Goal: Task Accomplishment & Management: Use online tool/utility

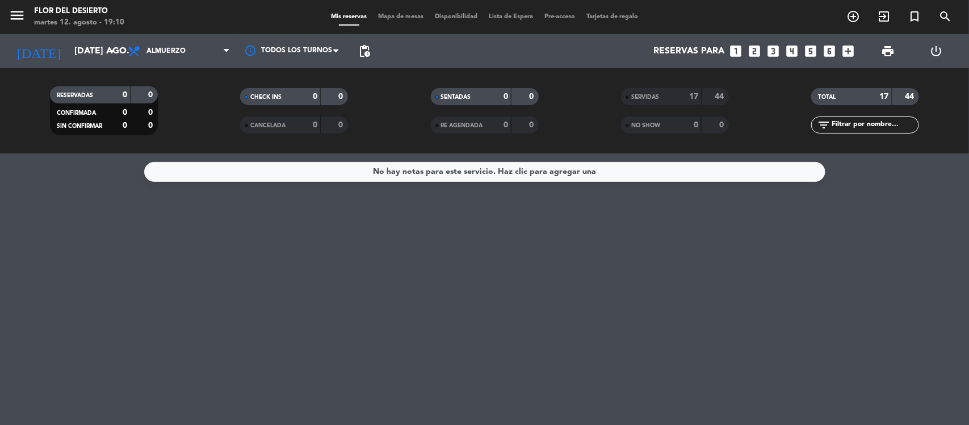
click at [407, 17] on span "Mapa de mesas" at bounding box center [400, 17] width 57 height 6
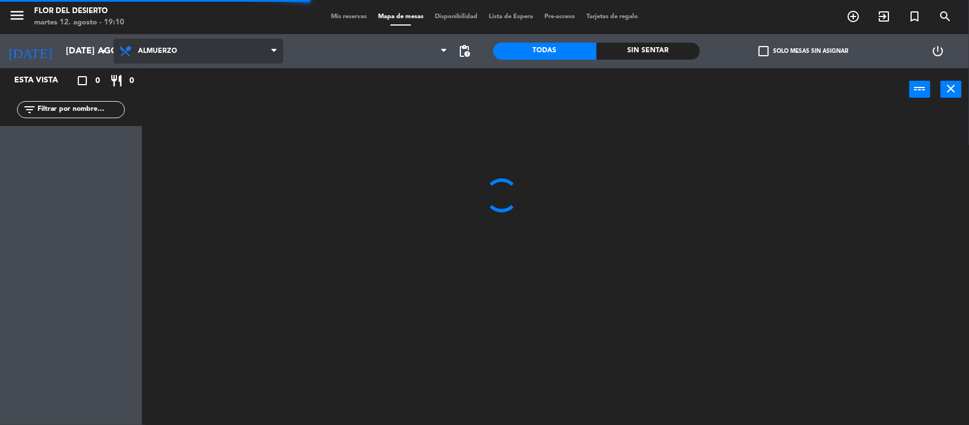
click at [200, 54] on span "Almuerzo" at bounding box center [199, 51] width 170 height 25
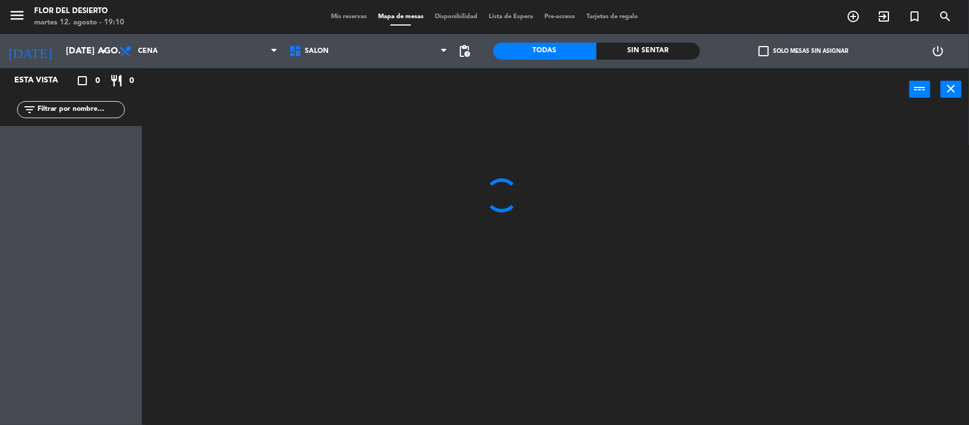
drag, startPoint x: 160, startPoint y: 96, endPoint x: 154, endPoint y: 98, distance: 5.8
click at [160, 95] on ng-component "menu [PERSON_NAME] DEL DESIERTO martes 12. agosto - 19:10 Mis reservas Mapa de …" at bounding box center [484, 213] width 969 height 426
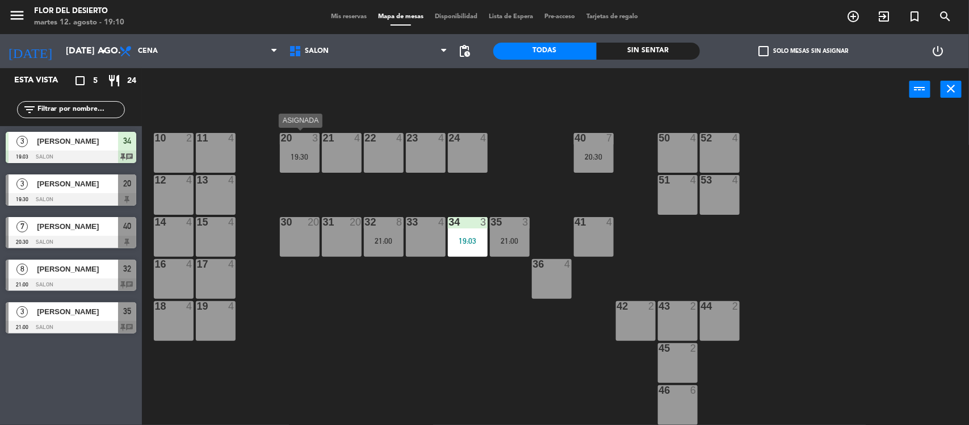
click at [291, 143] on div "20 3 19:30" at bounding box center [300, 153] width 40 height 40
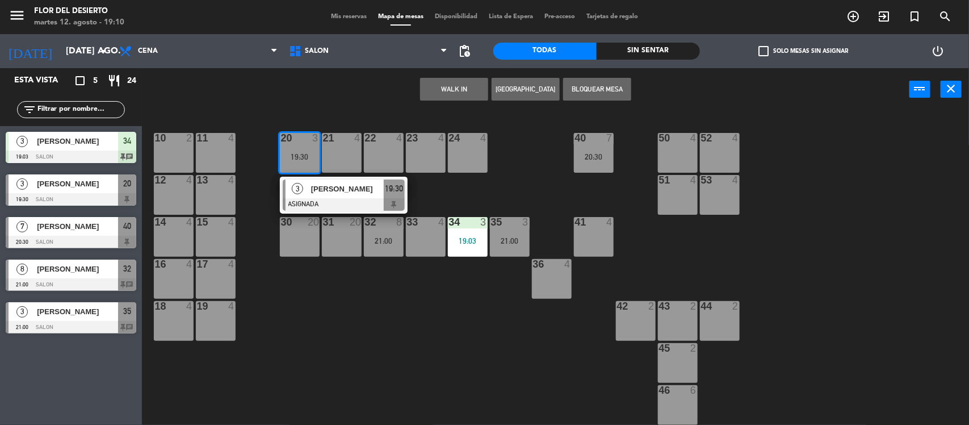
click at [369, 153] on div "22 4" at bounding box center [384, 153] width 40 height 40
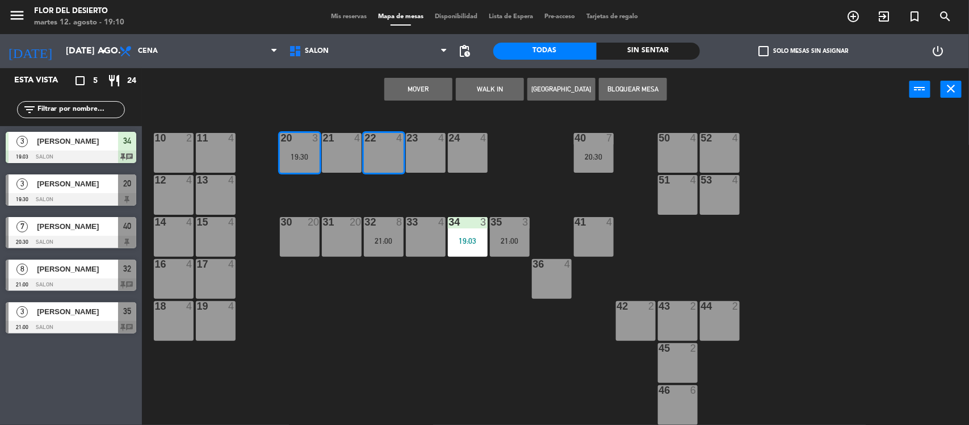
click at [419, 88] on button "Mover" at bounding box center [418, 89] width 68 height 23
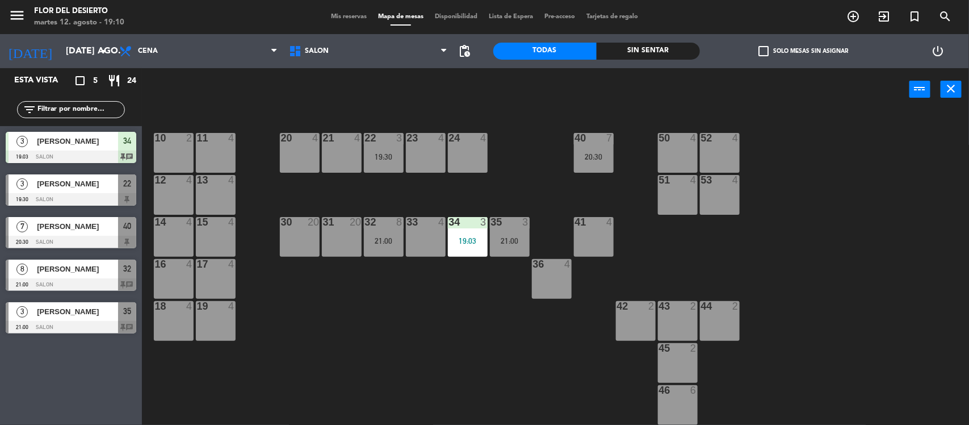
click at [314, 146] on div "20 4" at bounding box center [300, 153] width 40 height 40
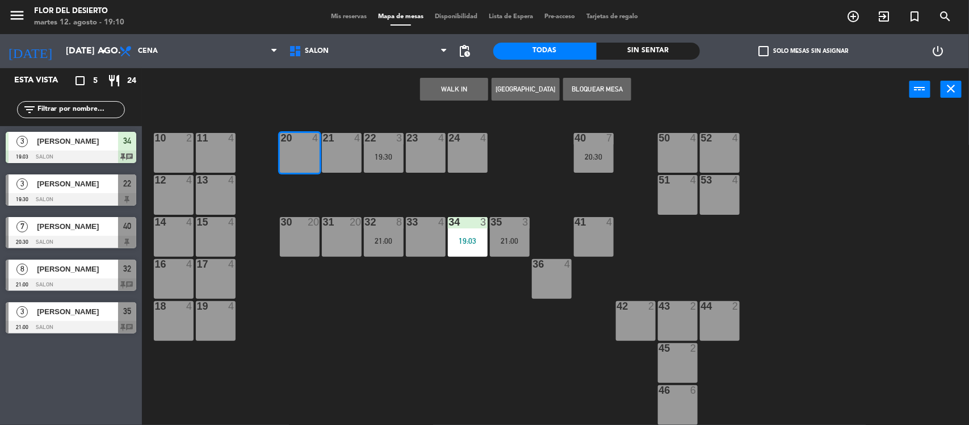
click at [434, 88] on button "WALK IN" at bounding box center [454, 89] width 68 height 23
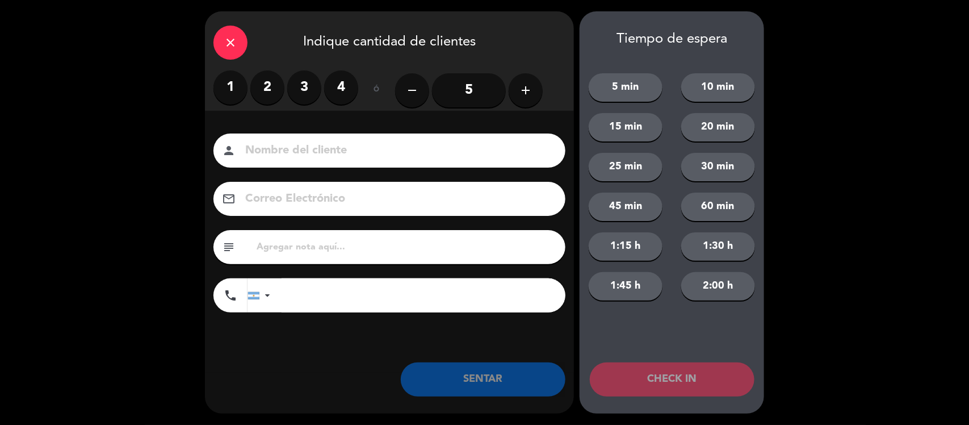
click at [275, 89] on label "2" at bounding box center [267, 87] width 34 height 34
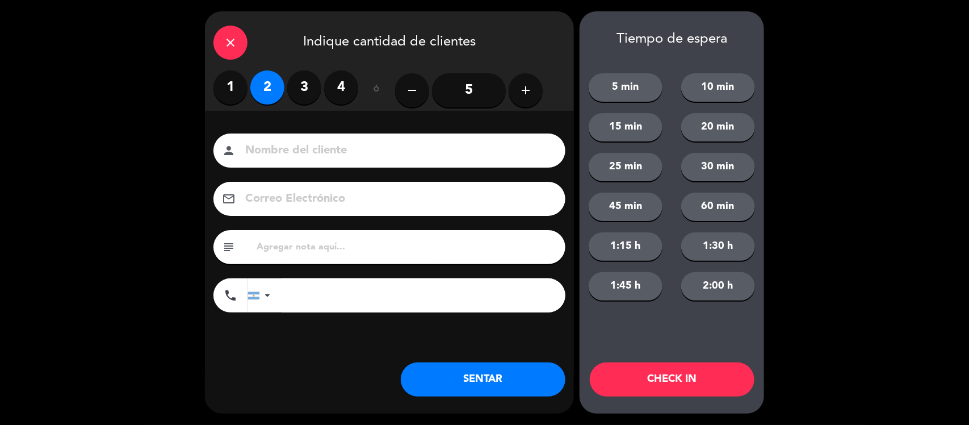
click at [274, 153] on input at bounding box center [397, 151] width 307 height 20
click at [270, 243] on input "text" at bounding box center [405, 247] width 301 height 16
type input "MESA EN INGLES"
click at [446, 384] on button "SENTAR" at bounding box center [483, 379] width 165 height 34
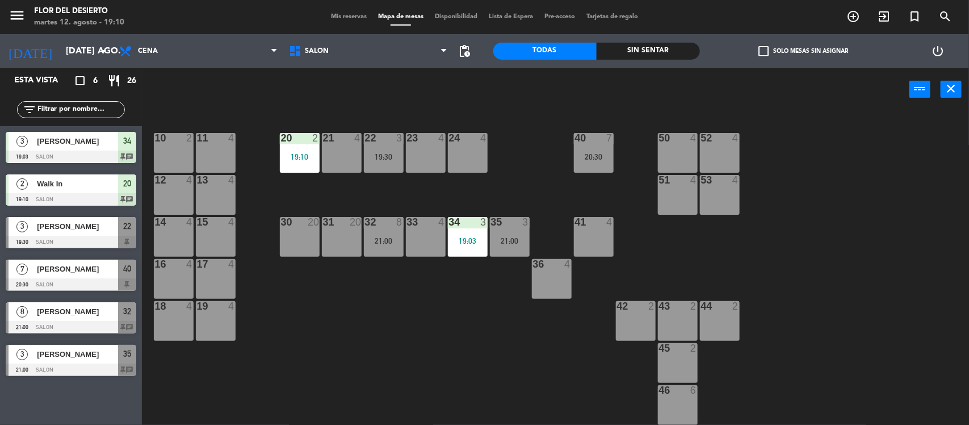
click at [358, 17] on span "Mis reservas" at bounding box center [348, 17] width 47 height 6
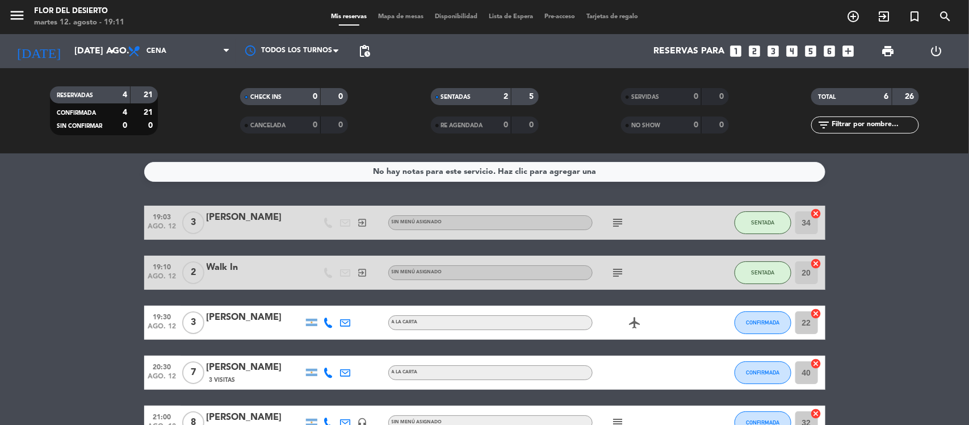
click at [391, 16] on span "Mapa de mesas" at bounding box center [400, 17] width 57 height 6
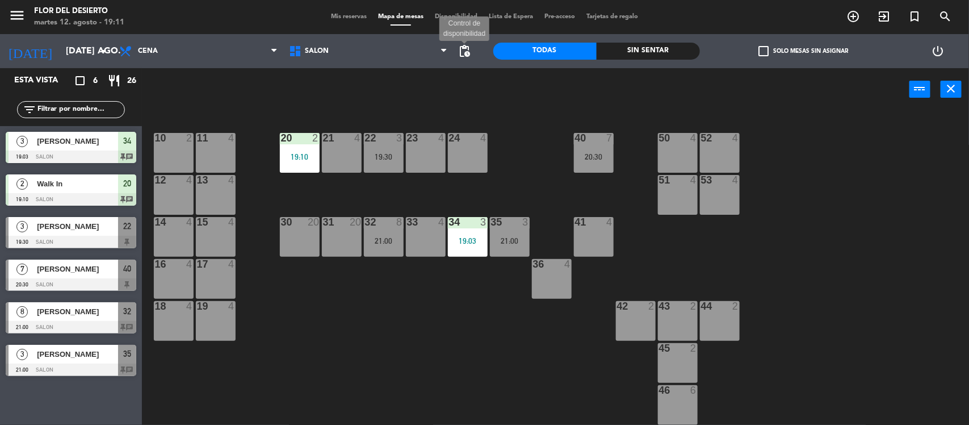
click at [469, 53] on span "pending_actions" at bounding box center [465, 51] width 14 height 14
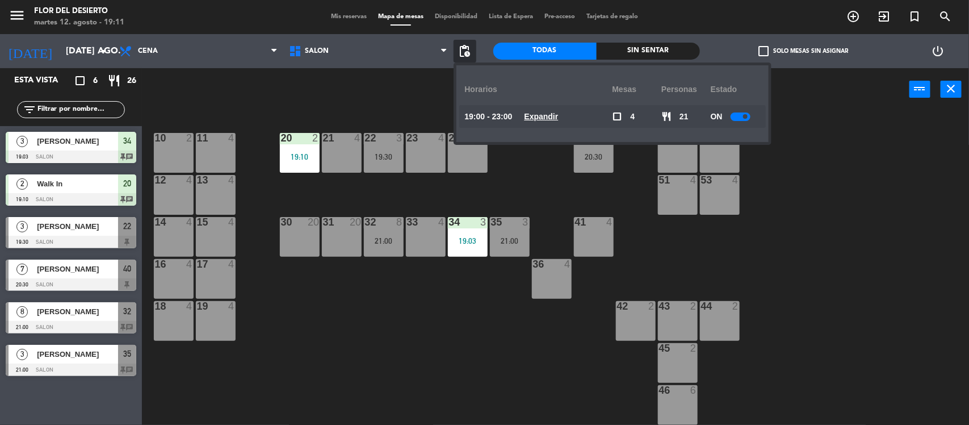
click at [419, 93] on div "power_input close" at bounding box center [525, 89] width 767 height 43
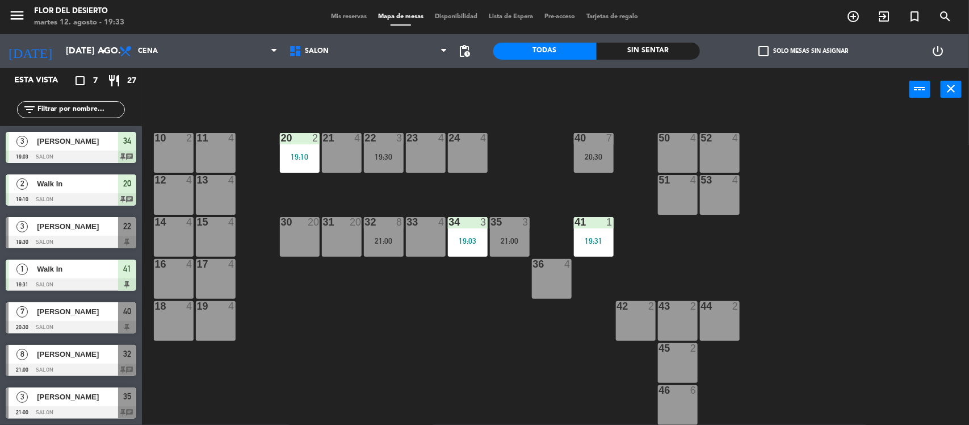
click at [376, 165] on div "22 3 19:30" at bounding box center [384, 153] width 40 height 40
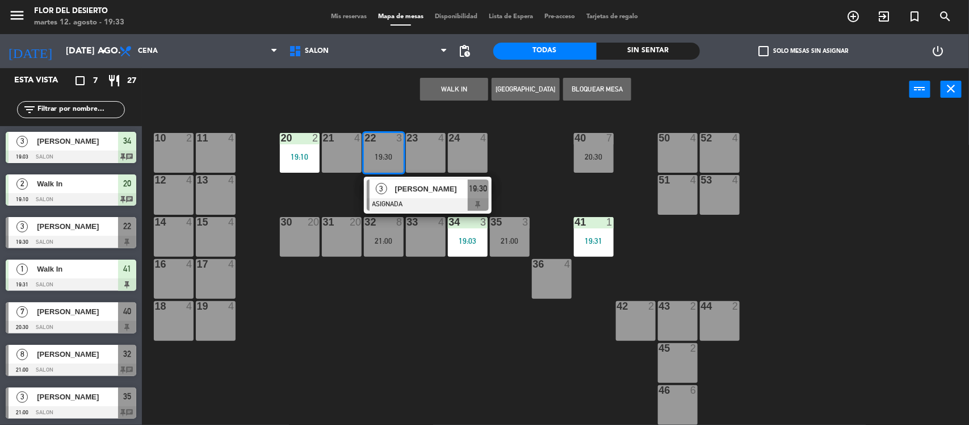
click at [475, 150] on div "24 4" at bounding box center [468, 153] width 40 height 40
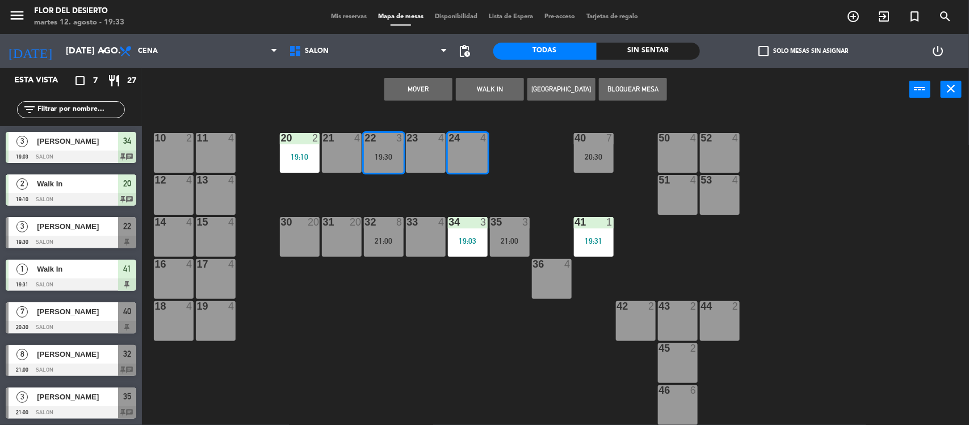
click at [423, 88] on button "Mover" at bounding box center [418, 89] width 68 height 23
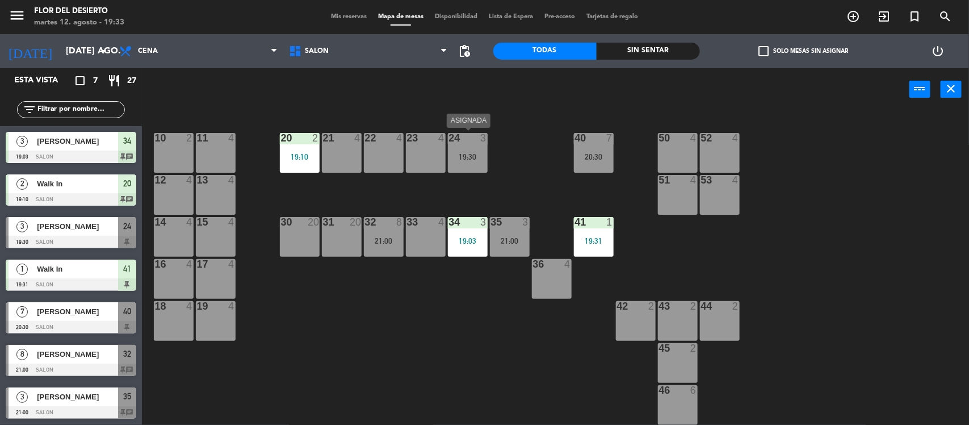
click at [459, 142] on div "24 3 19:30" at bounding box center [468, 153] width 40 height 40
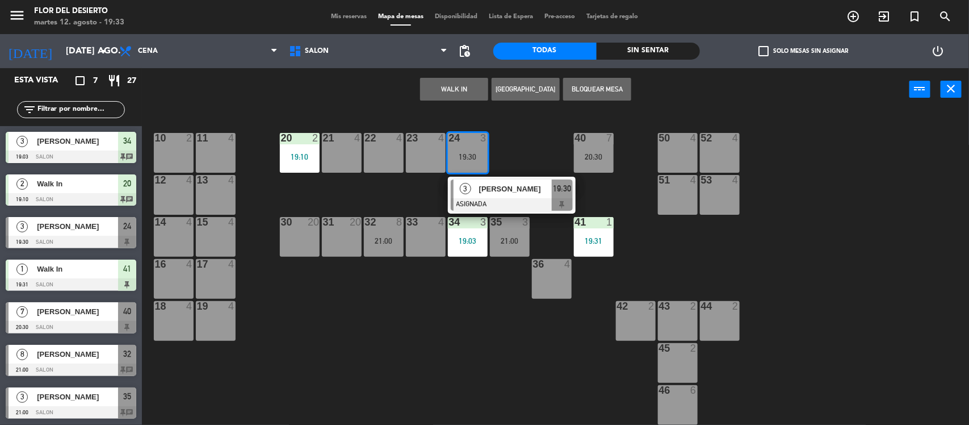
click at [376, 157] on div "22 4" at bounding box center [384, 153] width 40 height 40
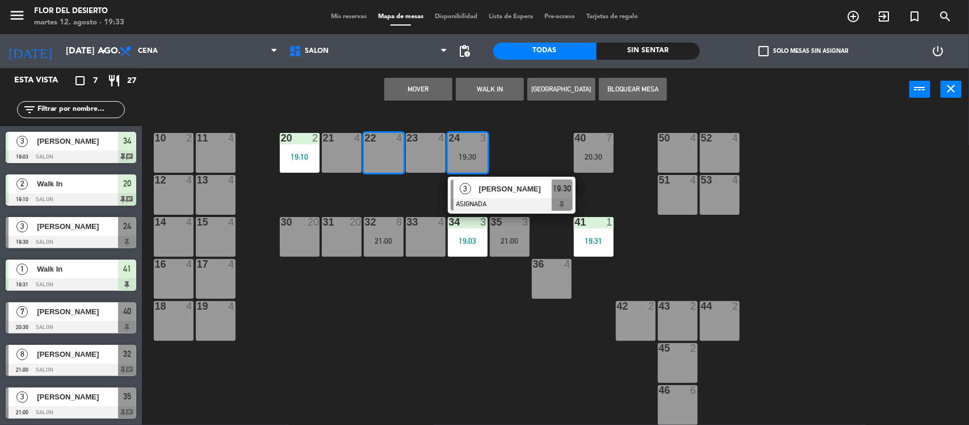
click at [335, 155] on div "21 4" at bounding box center [342, 153] width 40 height 40
click at [406, 91] on button "Mover y Unir" at bounding box center [418, 89] width 68 height 23
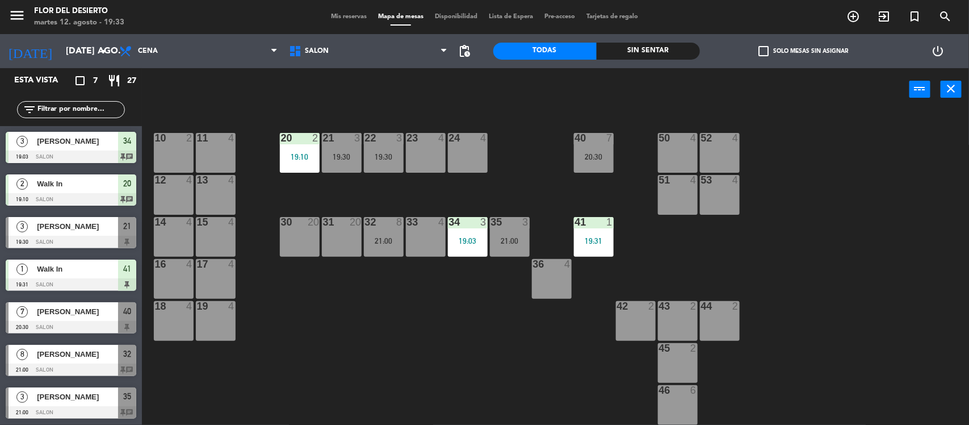
click at [367, 153] on div "19:30" at bounding box center [384, 157] width 40 height 8
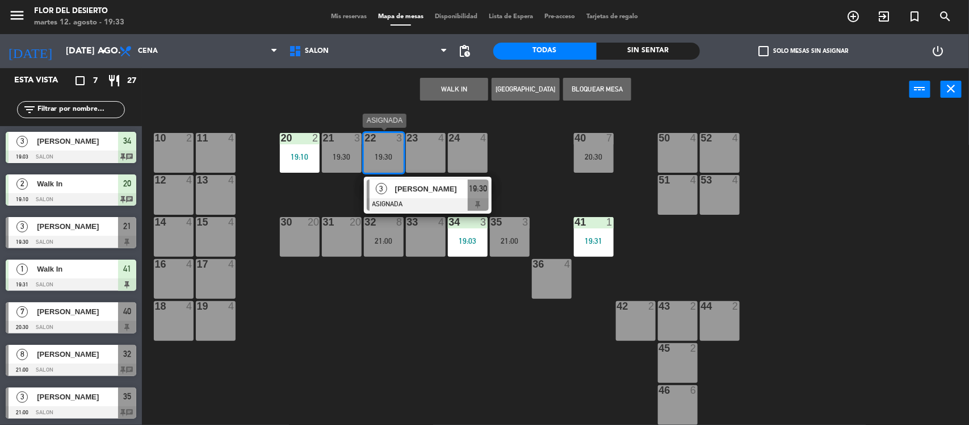
click at [432, 198] on div at bounding box center [428, 204] width 122 height 12
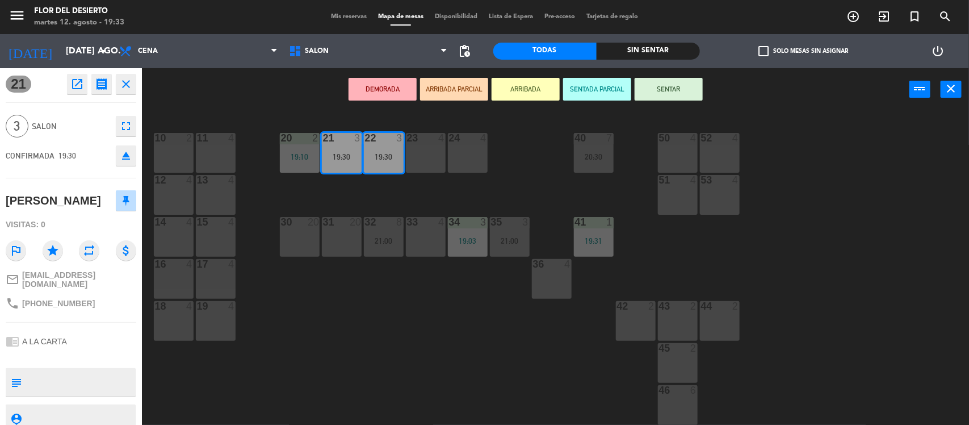
click at [661, 86] on button "SENTAR" at bounding box center [669, 89] width 68 height 23
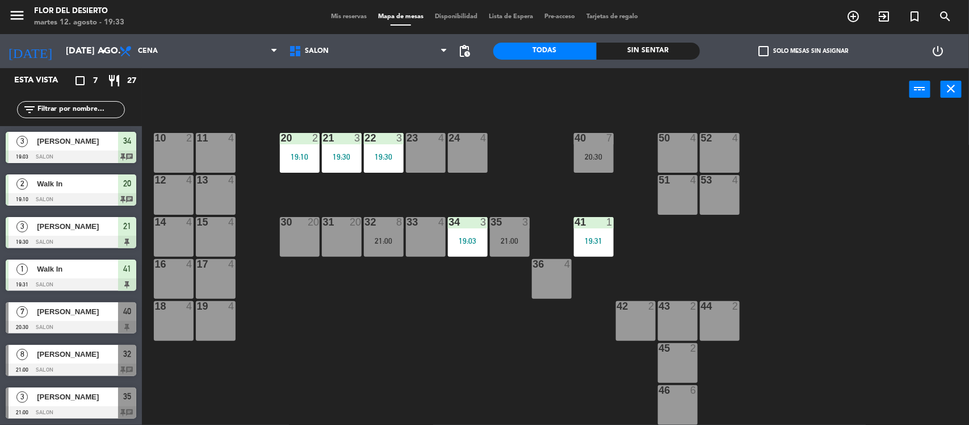
click at [353, 18] on span "Mis reservas" at bounding box center [348, 17] width 47 height 6
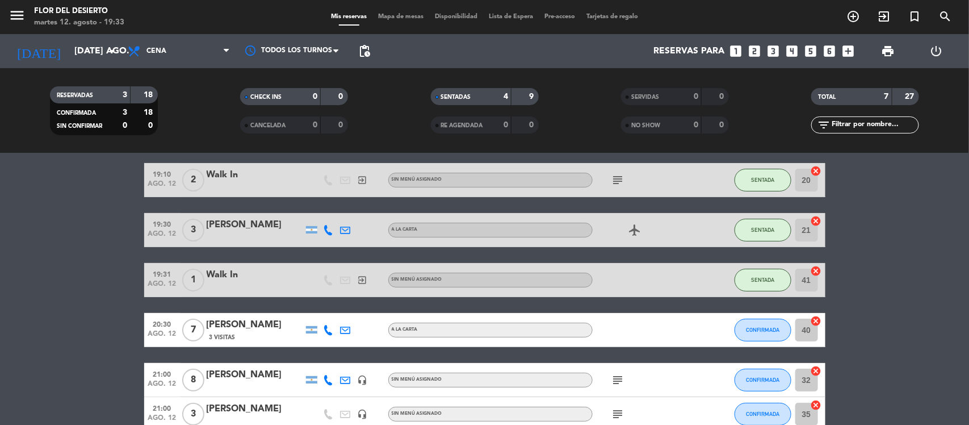
scroll to position [71, 0]
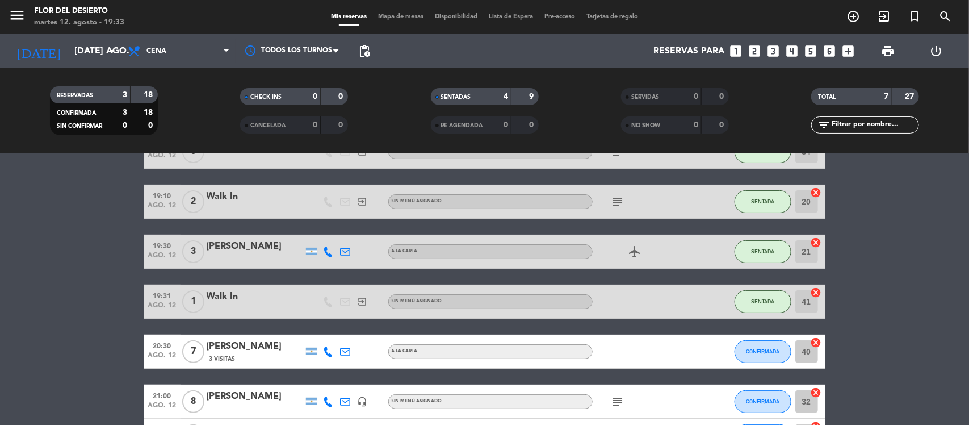
click at [253, 244] on div "[PERSON_NAME]" at bounding box center [255, 246] width 96 height 15
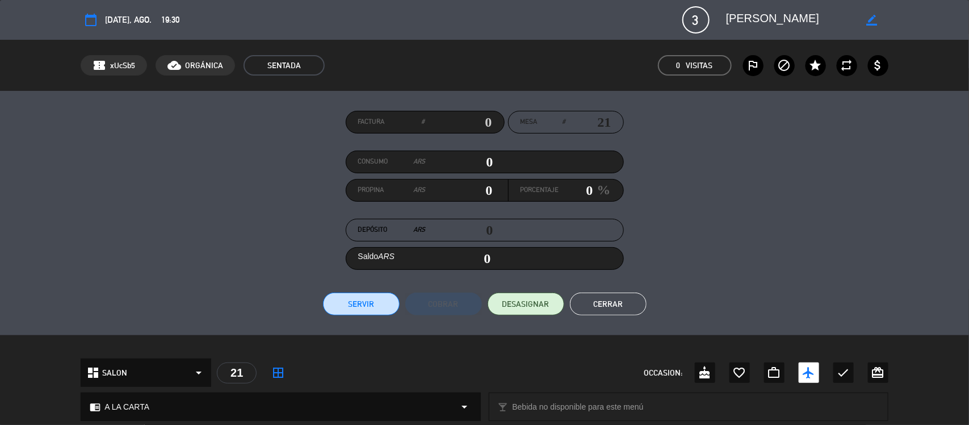
drag, startPoint x: 844, startPoint y: 18, endPoint x: 730, endPoint y: 18, distance: 113.5
click at [730, 18] on textarea at bounding box center [791, 20] width 130 height 20
drag, startPoint x: 752, startPoint y: 156, endPoint x: 751, endPoint y: 141, distance: 15.4
click at [752, 155] on div "Factura # Mesa # 21 Consumo ARS 0 Propina ARS 0 Porcentaje 0 % Depósito ARS 0 S…" at bounding box center [485, 213] width 808 height 204
click at [593, 297] on button "Cerrar" at bounding box center [608, 303] width 77 height 23
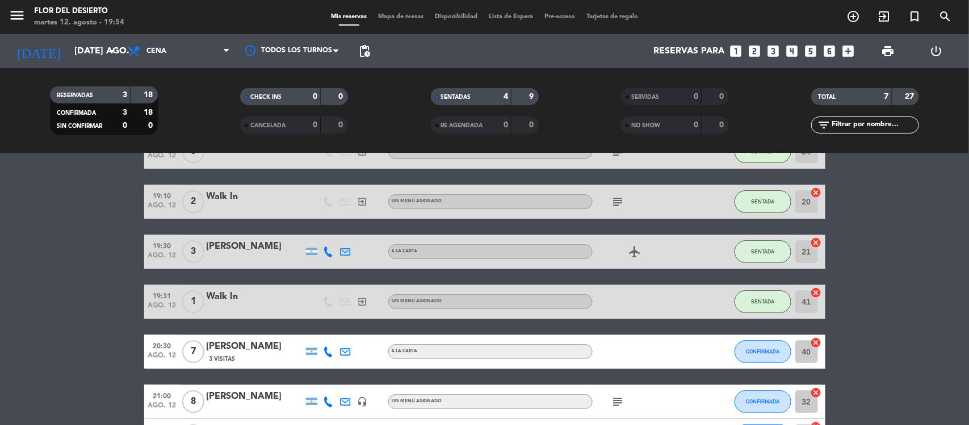
click at [406, 17] on span "Mapa de mesas" at bounding box center [400, 17] width 57 height 6
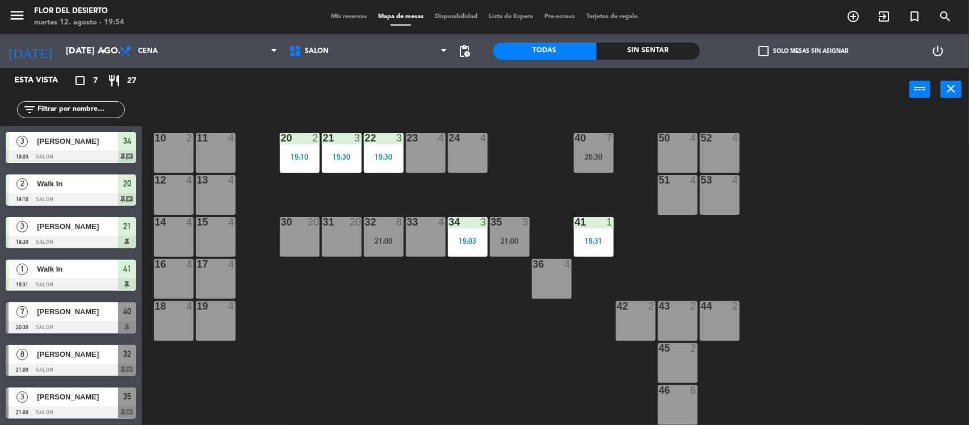
click at [197, 324] on div "19 4" at bounding box center [216, 321] width 40 height 40
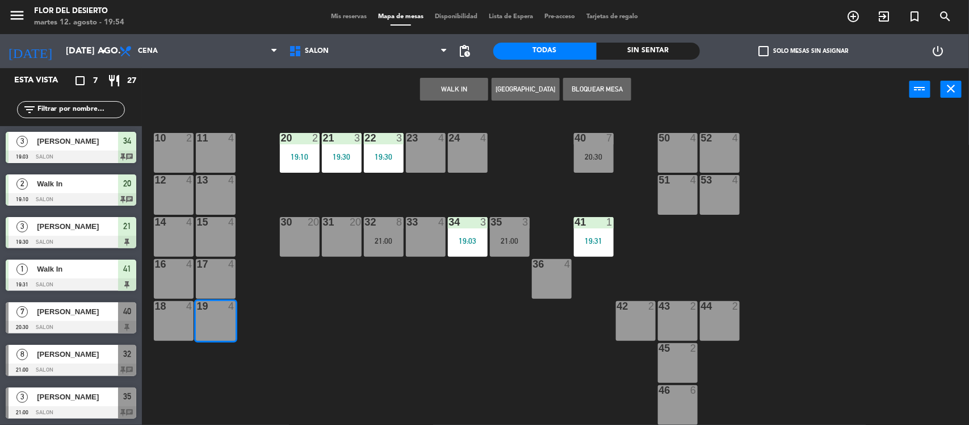
click at [464, 85] on button "WALK IN" at bounding box center [454, 89] width 68 height 23
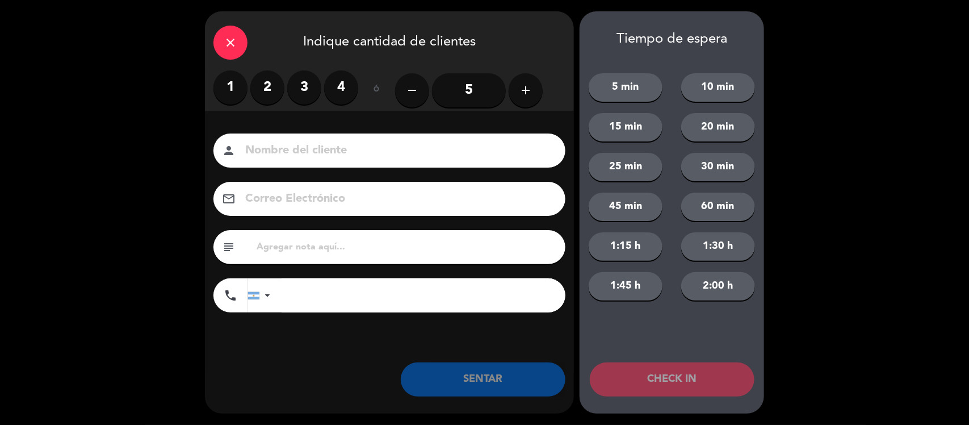
click at [467, 87] on input "5" at bounding box center [469, 90] width 74 height 34
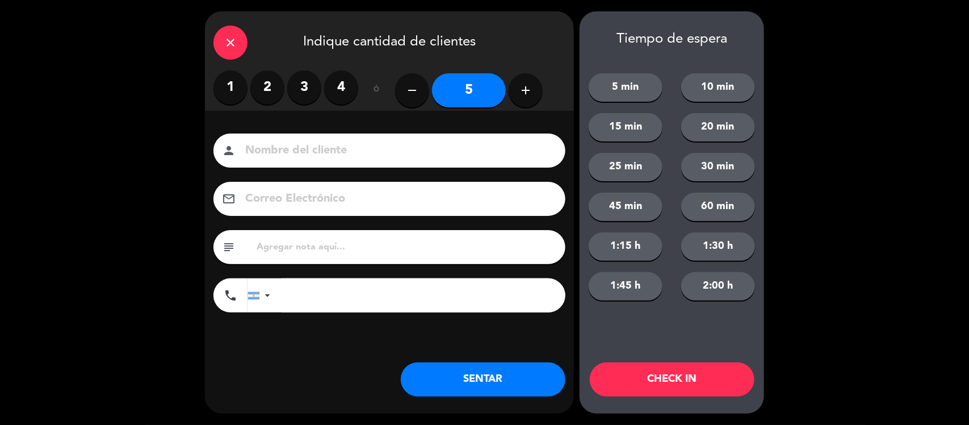
click at [460, 377] on button "SENTAR" at bounding box center [483, 379] width 165 height 34
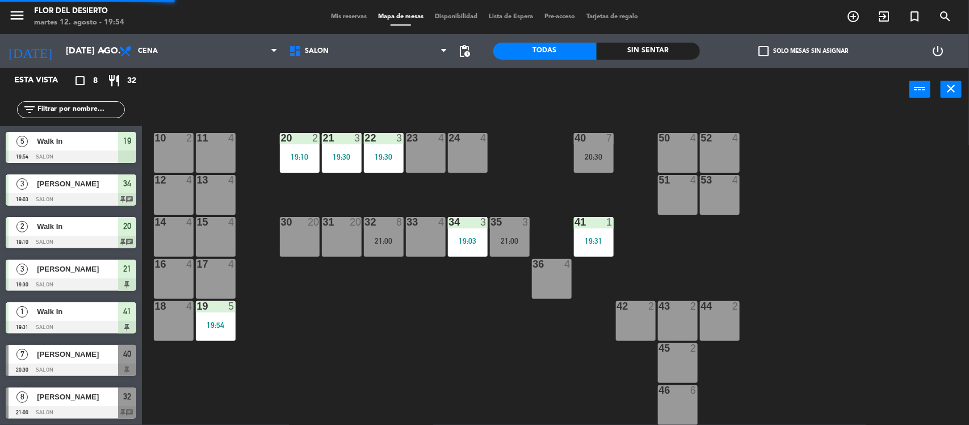
click at [213, 146] on div "11 4" at bounding box center [216, 153] width 40 height 40
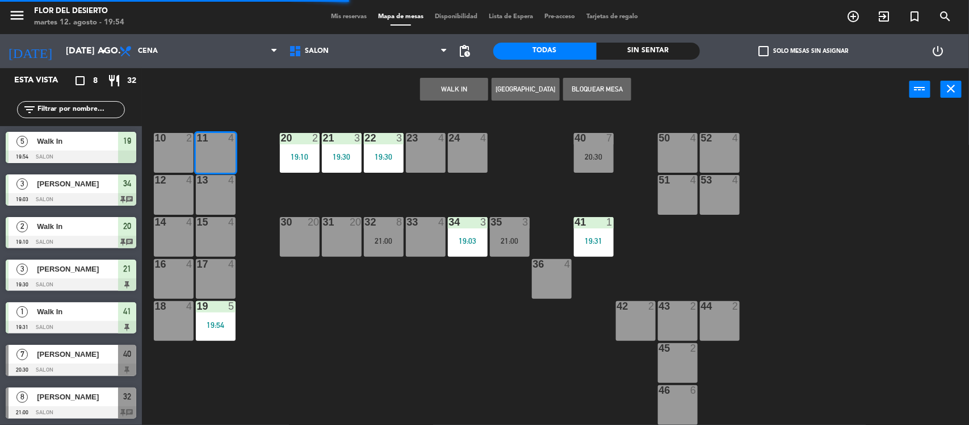
click at [467, 83] on button "WALK IN" at bounding box center [454, 89] width 68 height 23
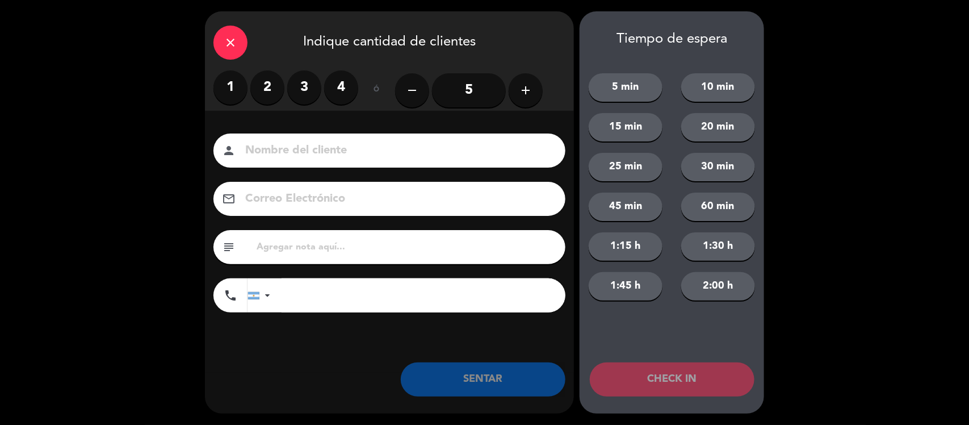
click at [223, 84] on label "1" at bounding box center [230, 87] width 34 height 34
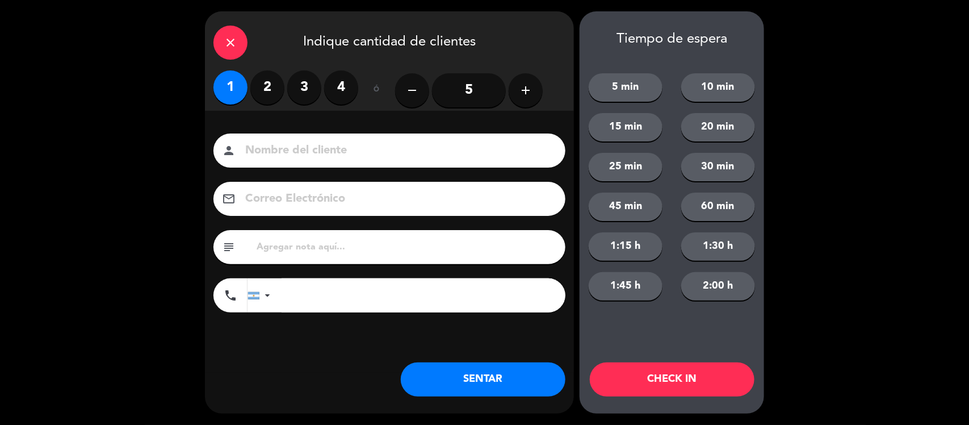
click at [468, 388] on button "SENTAR" at bounding box center [483, 379] width 165 height 34
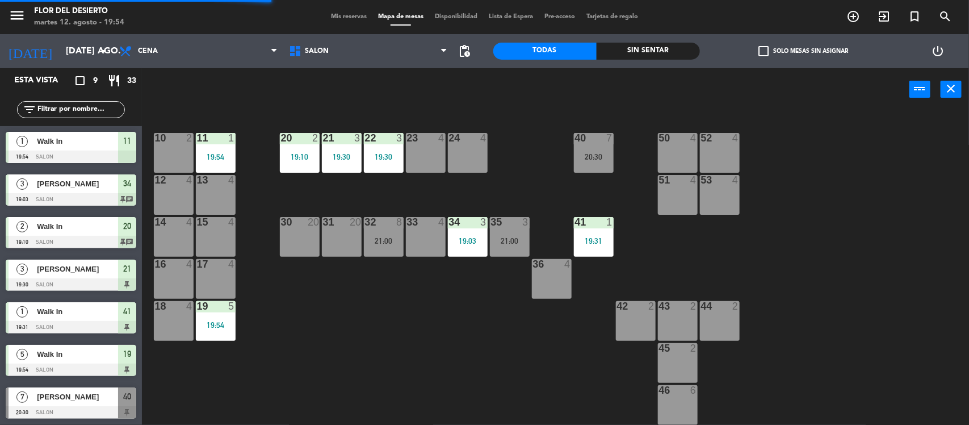
click at [663, 313] on div "43 2" at bounding box center [678, 321] width 40 height 40
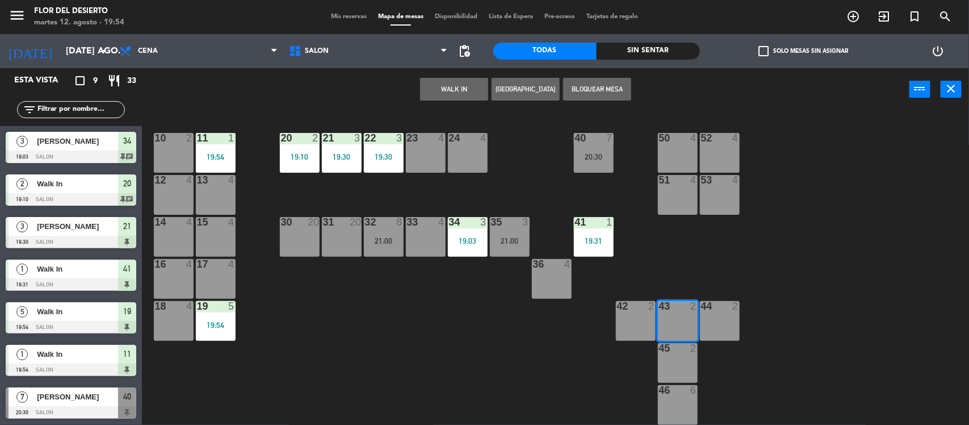
click at [418, 86] on div "WALK IN [GEOGRAPHIC_DATA] Bloquear Mesa power_input close" at bounding box center [525, 89] width 767 height 43
click at [431, 85] on button "WALK IN" at bounding box center [454, 89] width 68 height 23
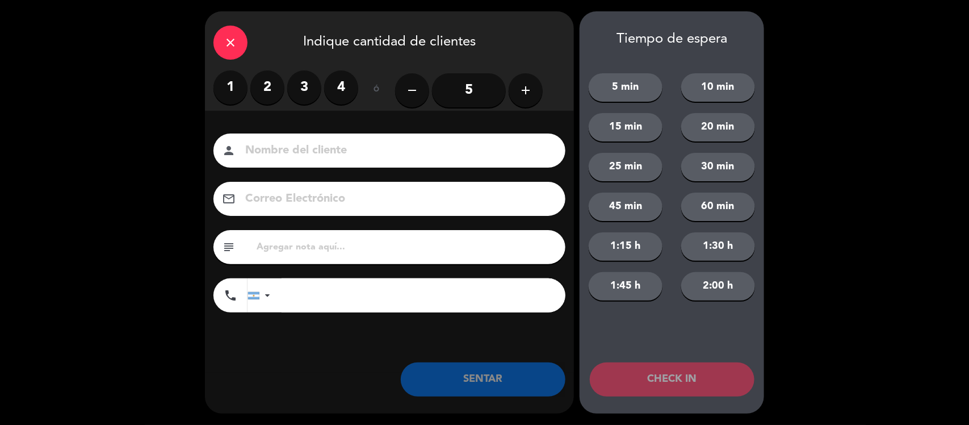
click at [254, 89] on label "2" at bounding box center [267, 87] width 34 height 34
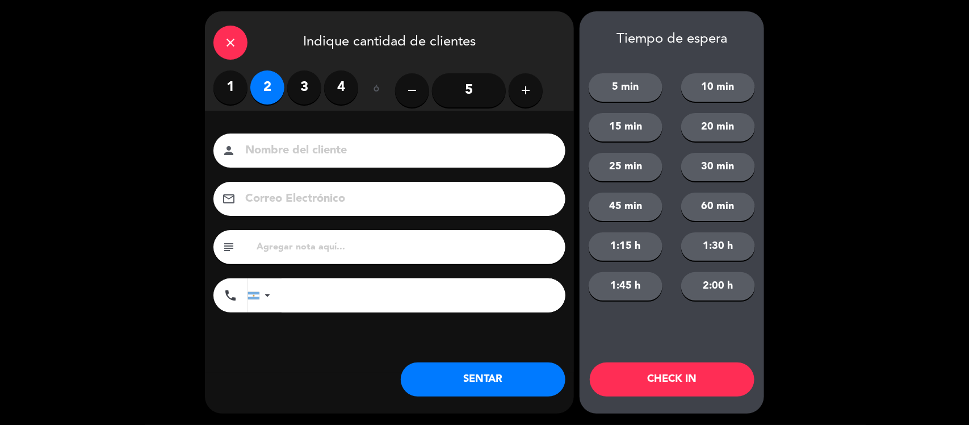
click at [459, 375] on button "SENTAR" at bounding box center [483, 379] width 165 height 34
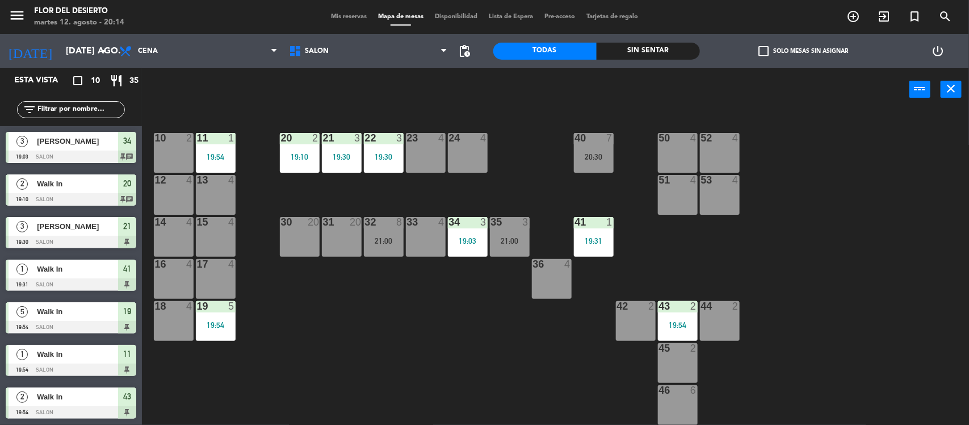
click at [307, 241] on div "30 20" at bounding box center [300, 237] width 40 height 40
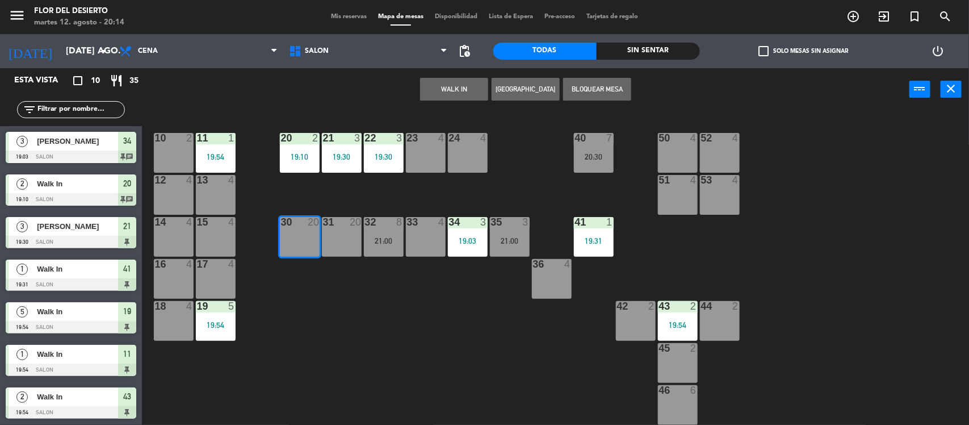
click at [444, 83] on button "WALK IN" at bounding box center [454, 89] width 68 height 23
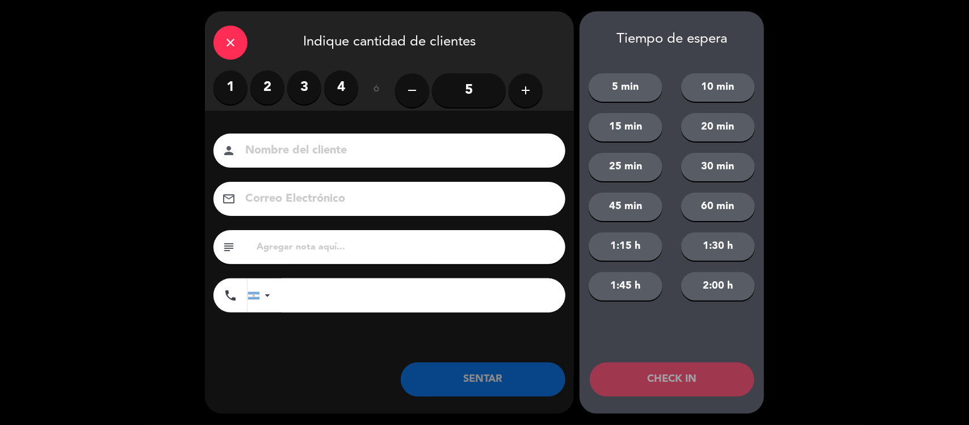
click at [474, 93] on input "5" at bounding box center [469, 90] width 74 height 34
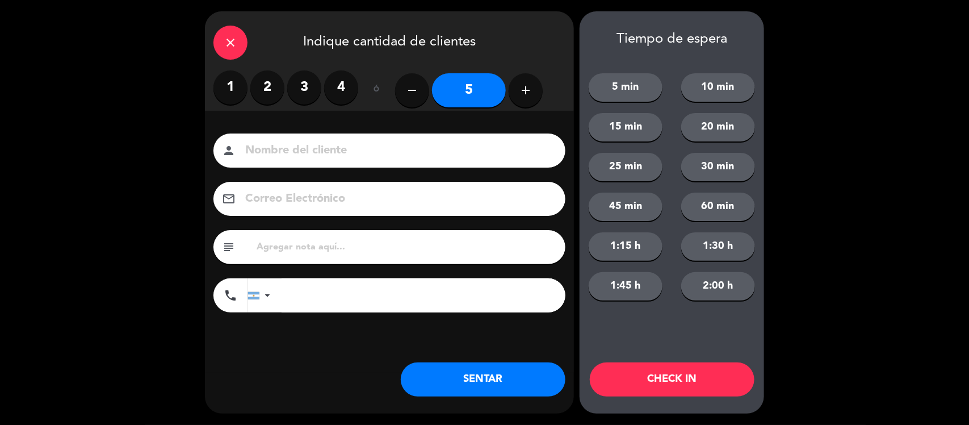
click at [480, 375] on button "SENTAR" at bounding box center [483, 379] width 165 height 34
